Goal: Task Accomplishment & Management: Manage account settings

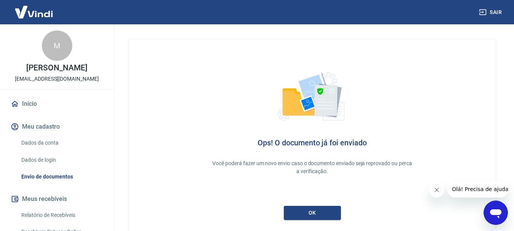
click at [21, 102] on link "Início" at bounding box center [57, 104] width 96 height 17
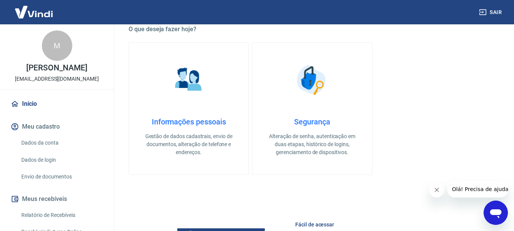
scroll to position [228, 0]
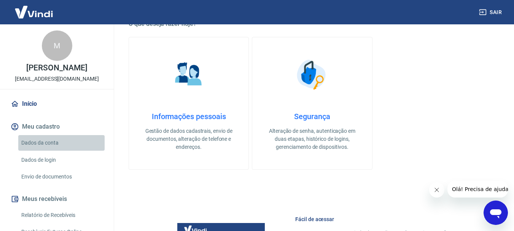
click at [61, 145] on link "Dados da conta" at bounding box center [61, 143] width 86 height 16
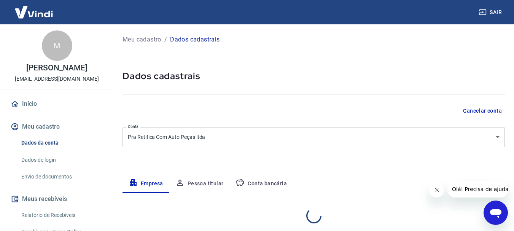
select select "SC"
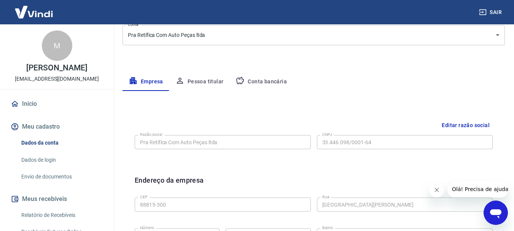
scroll to position [110, 0]
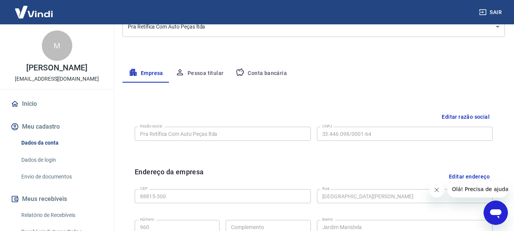
click at [207, 78] on button "Pessoa titular" at bounding box center [199, 73] width 61 height 18
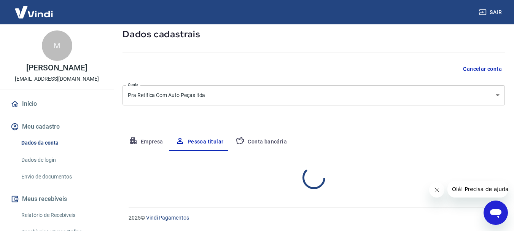
scroll to position [73, 0]
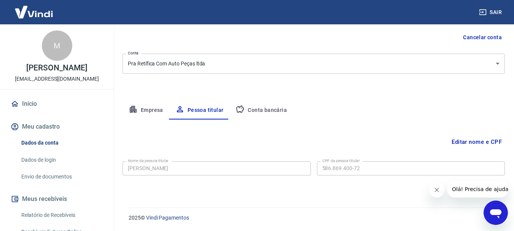
click at [267, 101] on button "Conta bancária" at bounding box center [262, 110] width 64 height 18
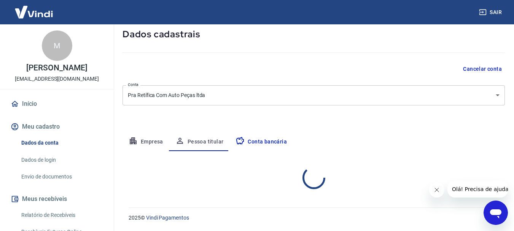
click at [269, 114] on div "Meu cadastro / Dados cadastrais Dados cadastrais Cancelar conta Conta Pra Retíf…" at bounding box center [313, 90] width 401 height 216
select select "1"
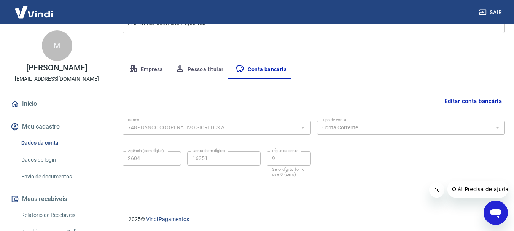
scroll to position [116, 0]
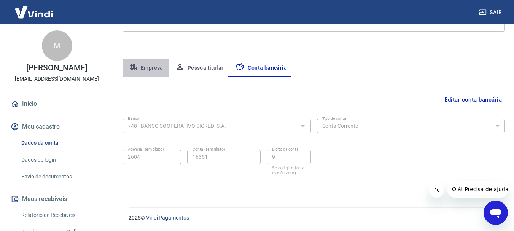
click at [139, 65] on button "Empresa" at bounding box center [146, 68] width 47 height 18
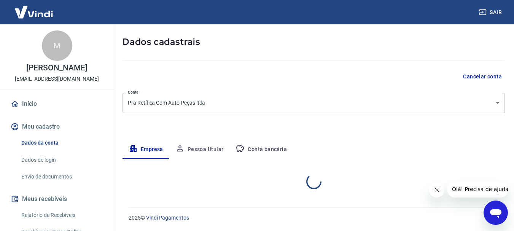
scroll to position [38, 0]
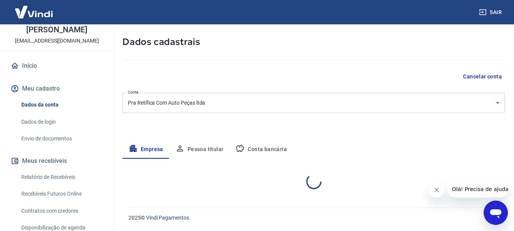
select select "SC"
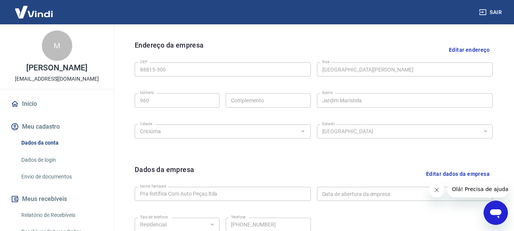
scroll to position [166, 0]
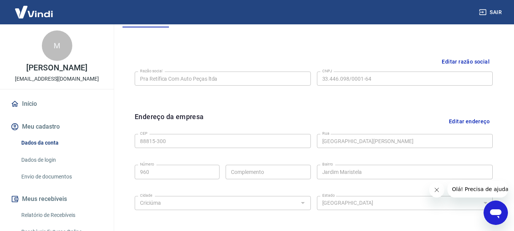
click at [27, 101] on link "Início" at bounding box center [57, 104] width 96 height 17
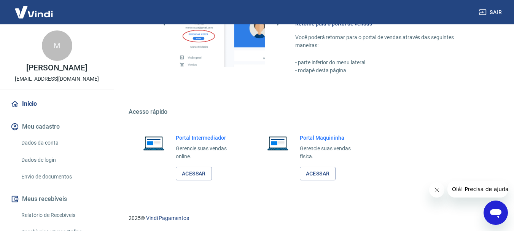
scroll to position [473, 0]
click at [188, 170] on link "Acessar" at bounding box center [194, 173] width 36 height 14
